Goal: Transaction & Acquisition: Download file/media

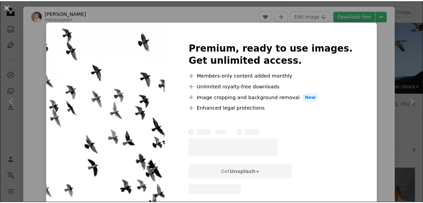
scroll to position [114, 0]
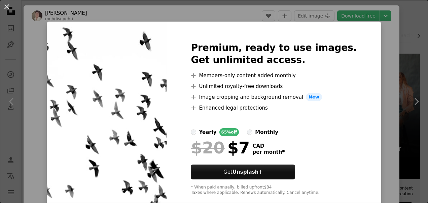
click at [172, 12] on div "An X shape Premium, ready to use images. Get unlimited access. A plus sign Memb…" at bounding box center [214, 101] width 428 height 203
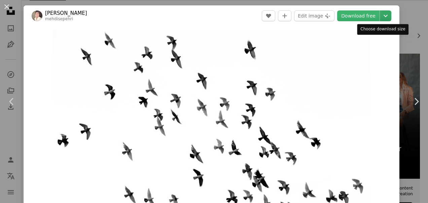
click at [384, 16] on icon "Choose download size" at bounding box center [386, 16] width 4 height 2
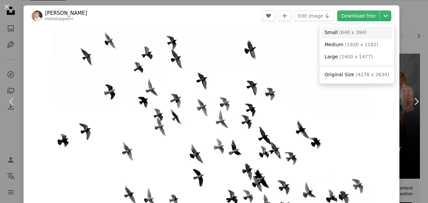
click at [343, 32] on span "( 640 x 394 )" at bounding box center [353, 32] width 28 height 5
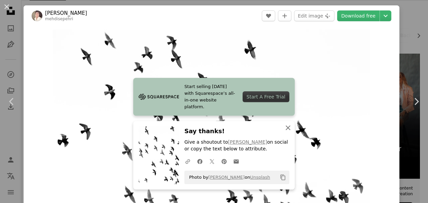
click at [285, 125] on icon "An X shape" at bounding box center [288, 127] width 8 height 8
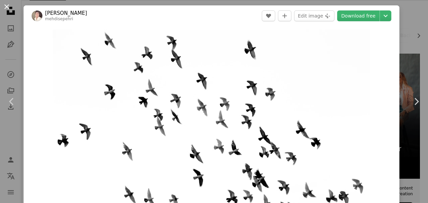
click at [6, 6] on button "An X shape" at bounding box center [7, 7] width 8 height 8
